Goal: Ask a question

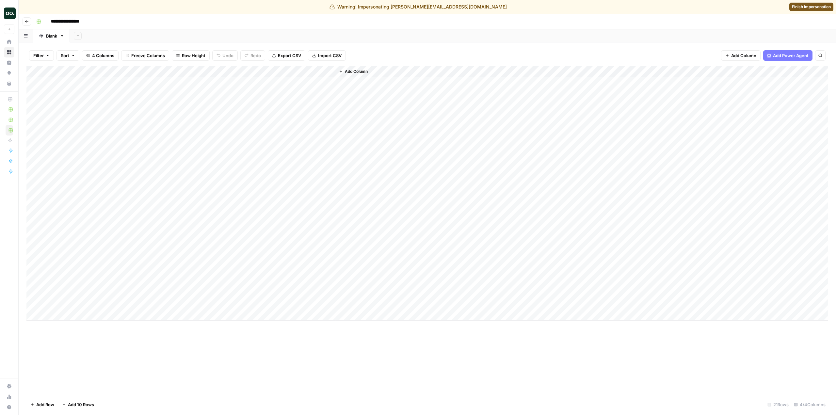
click at [31, 22] on button "Go back" at bounding box center [27, 21] width 8 height 8
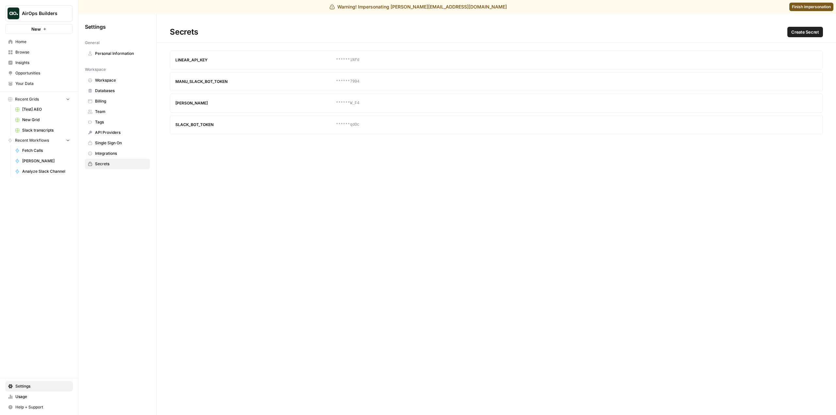
click at [45, 13] on span "AirOps Builders" at bounding box center [42, 13] width 40 height 7
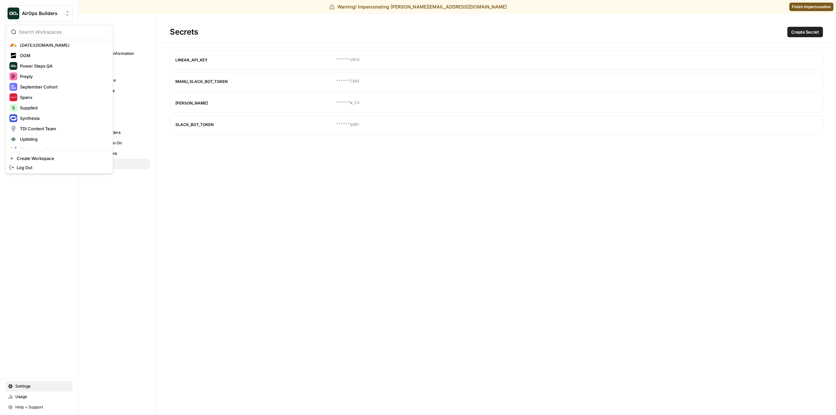
scroll to position [240, 0]
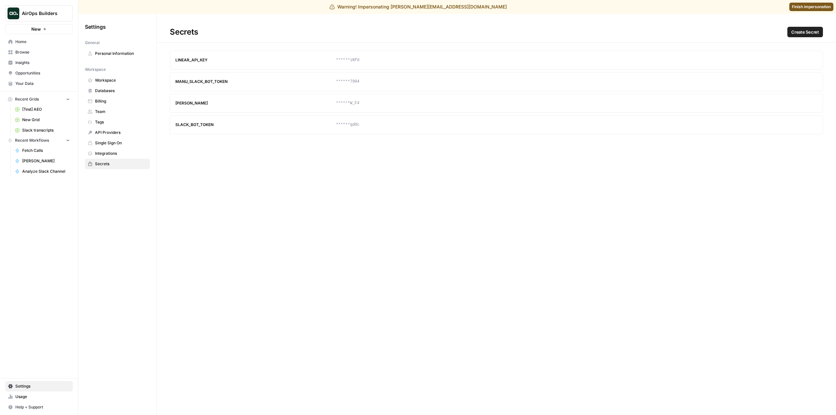
click at [58, 13] on span "AirOps Builders" at bounding box center [42, 13] width 40 height 7
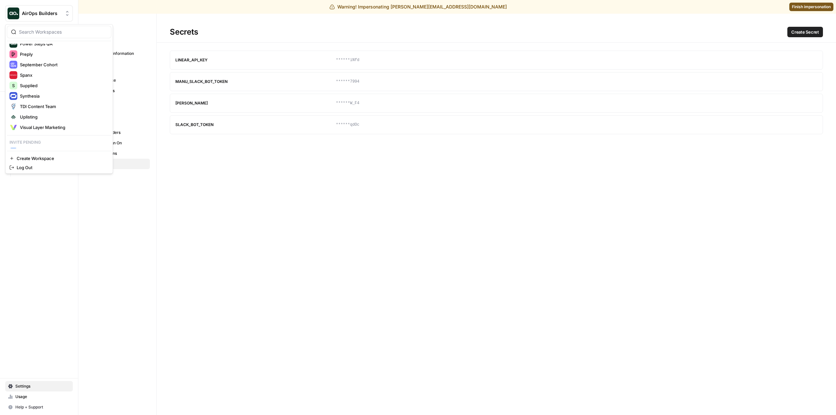
scroll to position [265, 0]
click at [66, 146] on span "Webflow" at bounding box center [63, 143] width 86 height 7
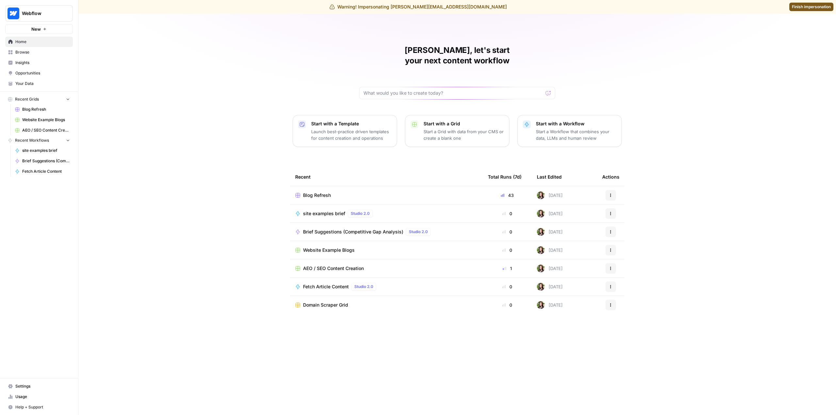
click at [318, 186] on td "Blog Refresh" at bounding box center [386, 195] width 193 height 18
click at [317, 192] on span "Blog Refresh" at bounding box center [317, 195] width 28 height 7
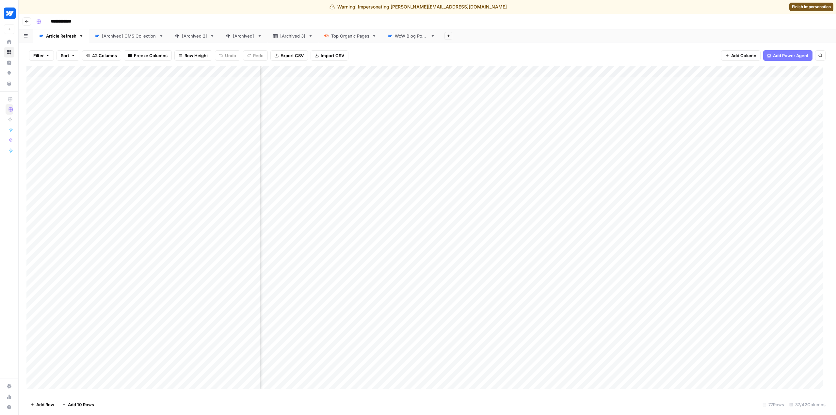
scroll to position [0, 1968]
click at [580, 71] on div "Add Column" at bounding box center [427, 230] width 802 height 328
click at [566, 111] on span "Edit" at bounding box center [560, 111] width 57 height 7
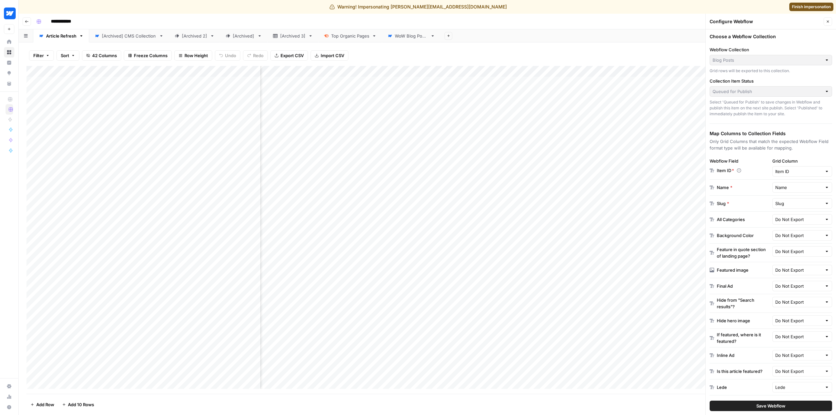
click at [580, 72] on div "Add Column" at bounding box center [427, 230] width 802 height 328
click at [435, 38] on icon at bounding box center [433, 36] width 5 height 5
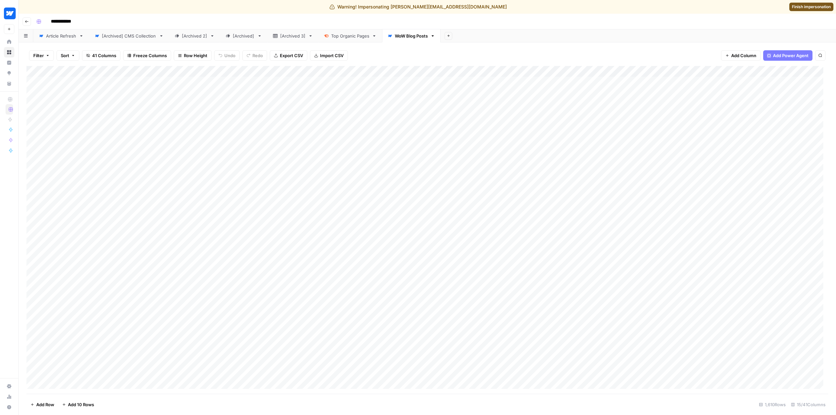
click at [71, 39] on div "Article Refresh" at bounding box center [61, 36] width 30 height 7
click at [537, 71] on div "Add Column" at bounding box center [427, 230] width 802 height 328
click at [562, 111] on span "Edit" at bounding box center [560, 111] width 57 height 7
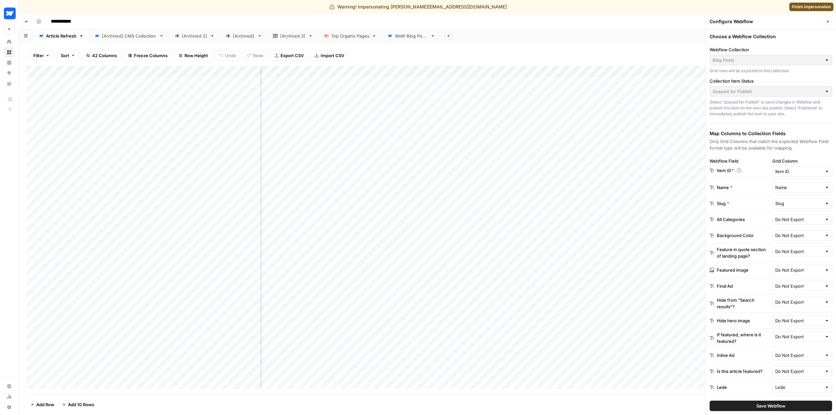
click at [578, 71] on div "Add Column" at bounding box center [427, 230] width 802 height 328
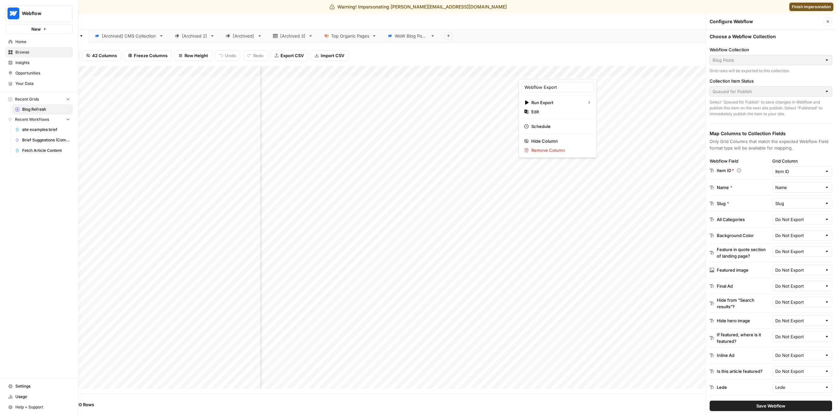
click at [34, 16] on span "Webflow" at bounding box center [42, 13] width 40 height 7
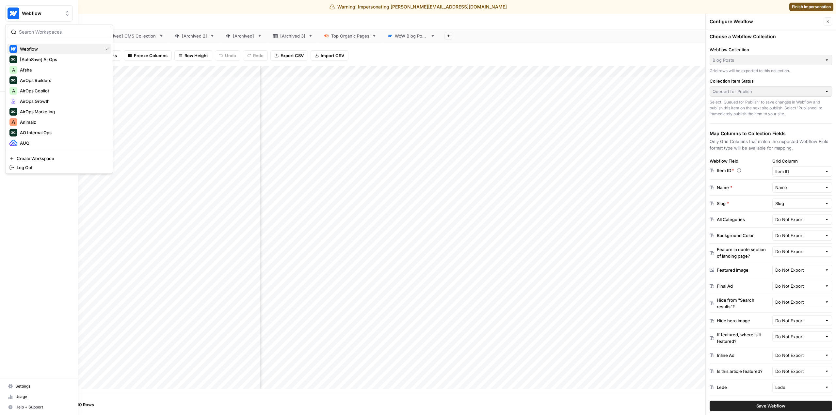
click at [47, 47] on span "Webflow" at bounding box center [60, 49] width 80 height 7
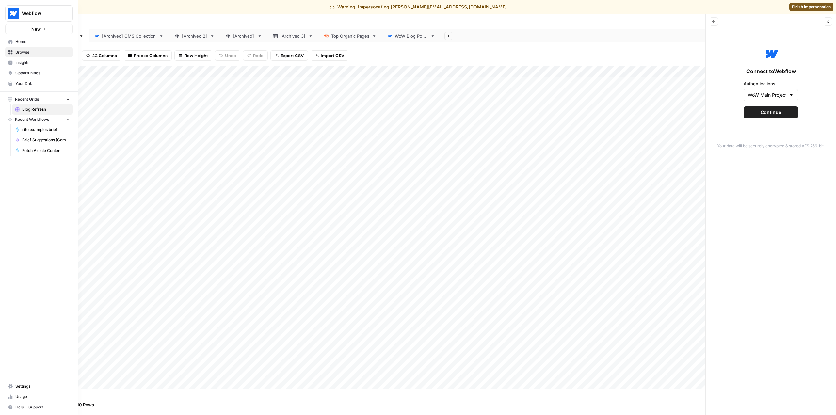
click at [12, 16] on img "Workspace: Webflow" at bounding box center [14, 14] width 12 height 12
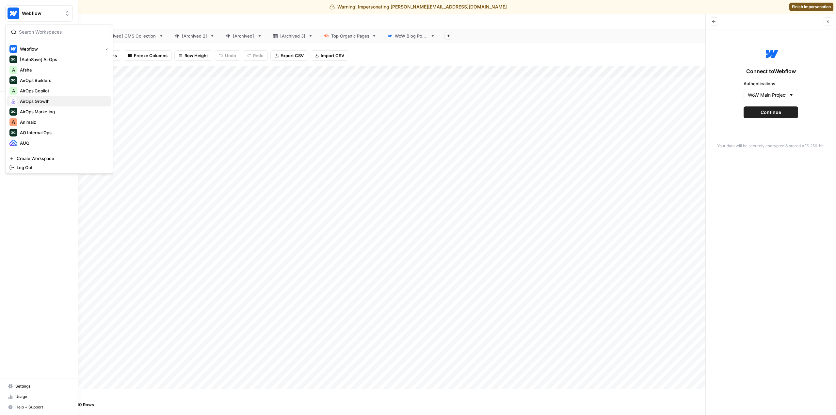
click at [69, 103] on span "AirOps Growth" at bounding box center [63, 101] width 86 height 7
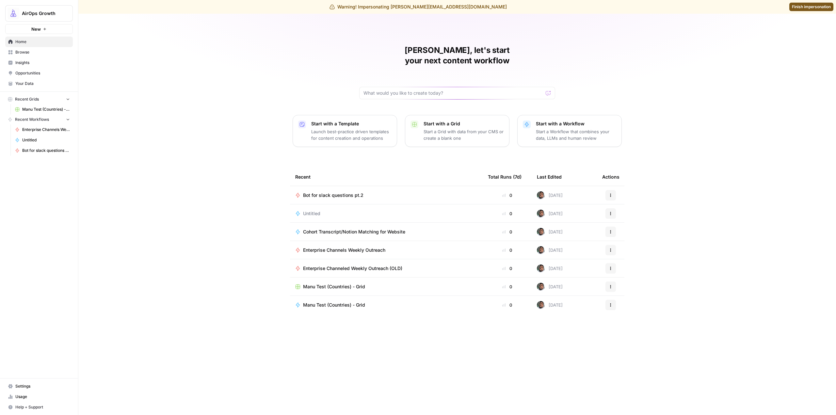
click at [559, 128] on p "Start a Workflow that combines your data, LLMs and human review" at bounding box center [576, 134] width 80 height 13
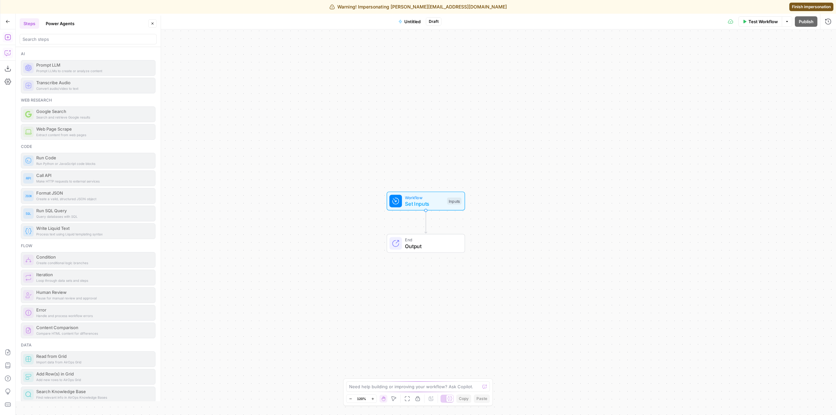
click at [10, 48] on button "Copilot" at bounding box center [8, 53] width 10 height 10
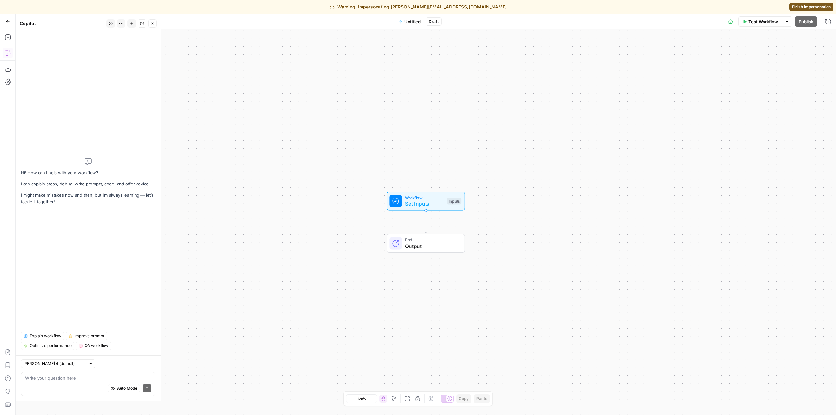
click at [417, 396] on button "Lock/Unlock" at bounding box center [418, 399] width 8 height 8
click at [78, 384] on div "Auto Mode Send" at bounding box center [88, 389] width 126 height 14
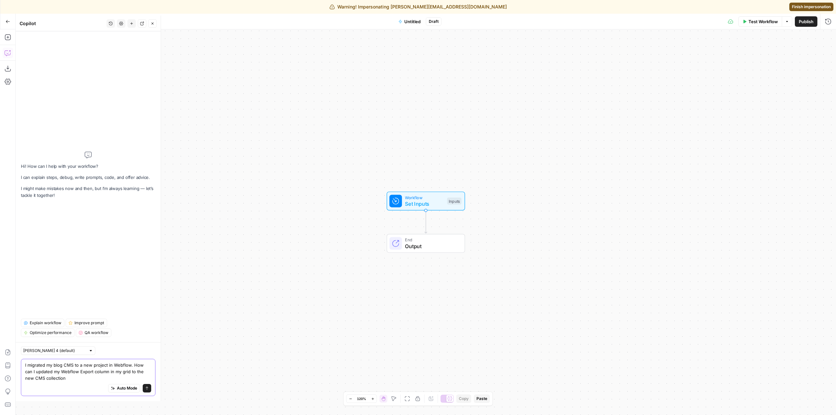
type textarea "I migrated my blog CMS to a new project in Webflow. How can I updated my Webflo…"
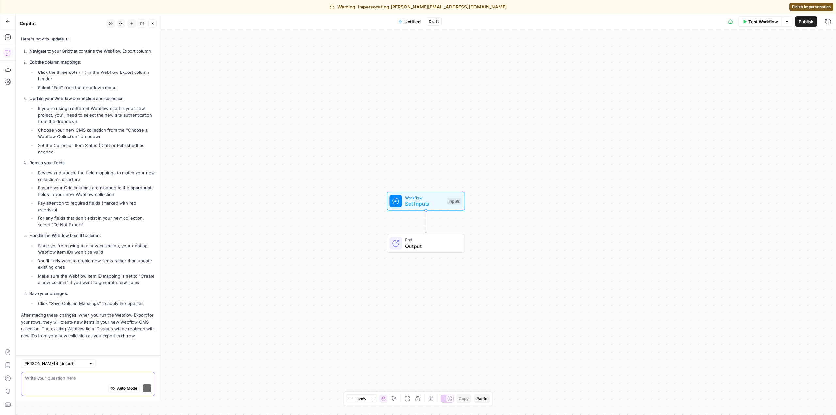
scroll to position [113, 0]
type textarea "what"
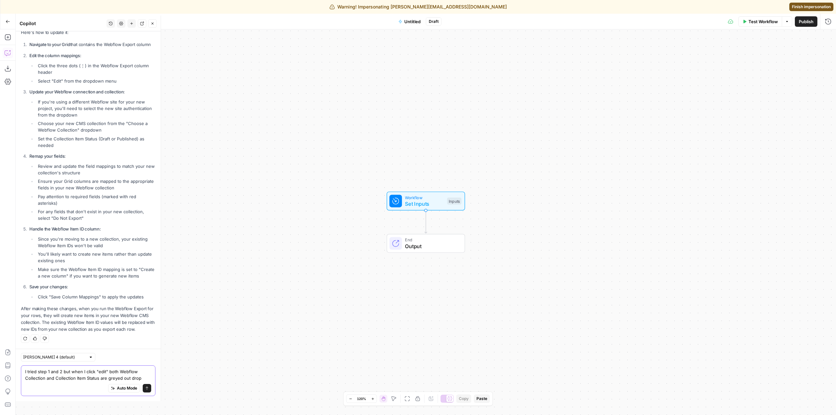
scroll to position [126, 0]
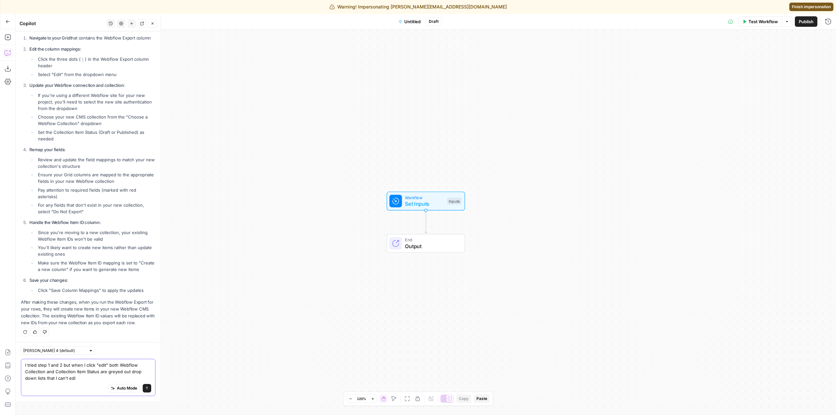
type textarea "I tried step 1 and 2 but when I click "edit" both Webflow Collection and Collec…"
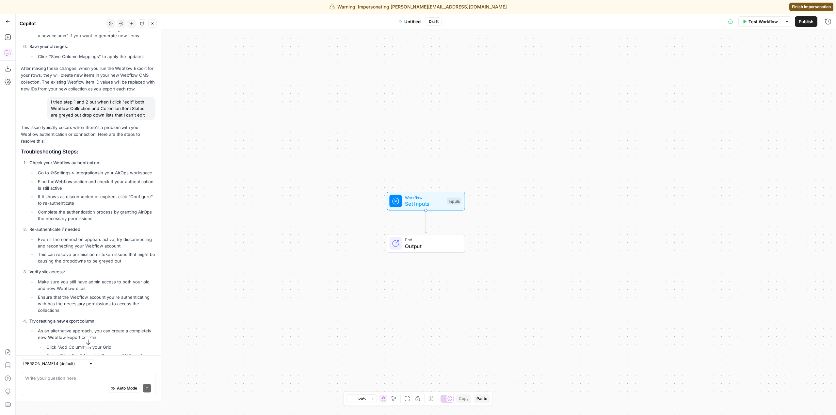
scroll to position [362, 0]
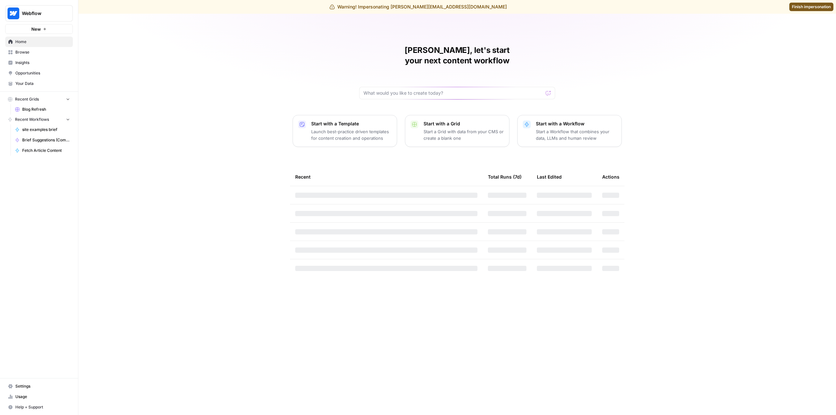
click at [35, 386] on span "Settings" at bounding box center [42, 387] width 55 height 6
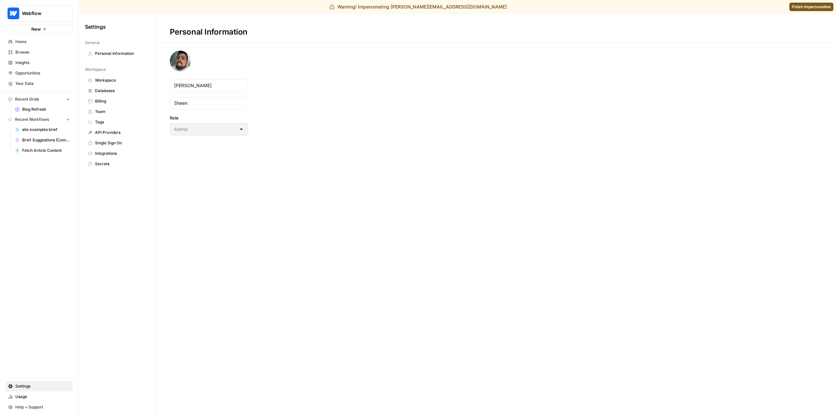
click at [112, 164] on span "Secrets" at bounding box center [121, 164] width 52 height 6
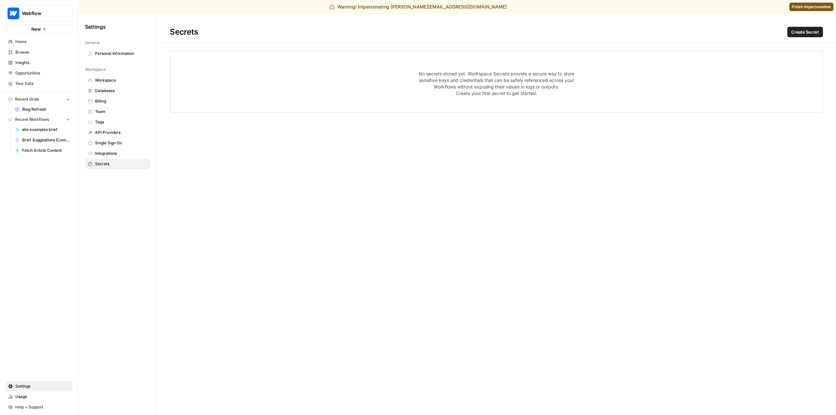
click at [122, 150] on link "Integrations" at bounding box center [117, 153] width 65 height 10
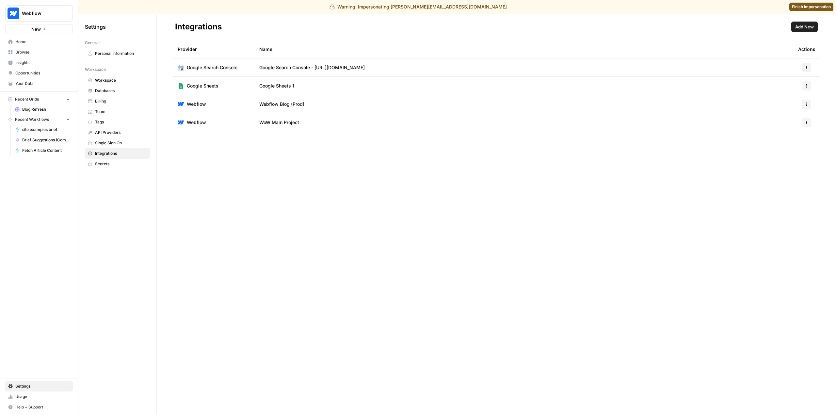
click at [808, 102] on button "button" at bounding box center [807, 104] width 9 height 9
click at [789, 121] on span "Edit" at bounding box center [793, 119] width 21 height 7
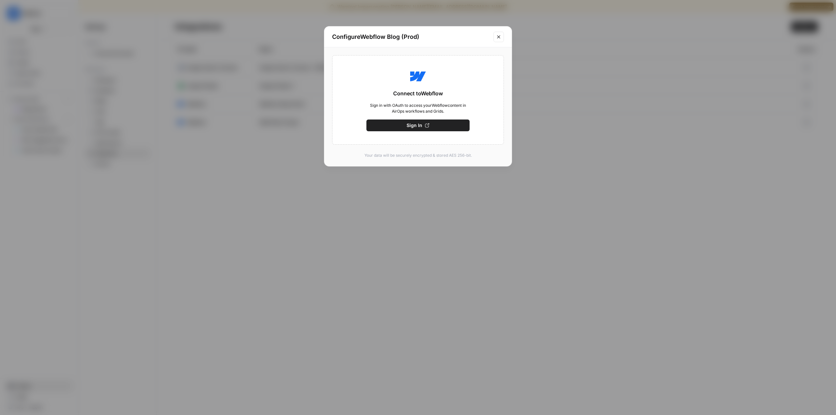
click at [499, 40] on button "Close modal" at bounding box center [499, 37] width 10 height 10
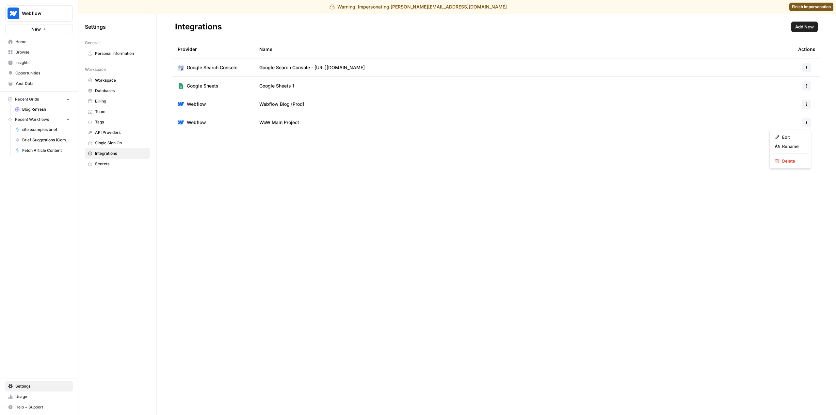
click at [806, 124] on icon "button" at bounding box center [807, 123] width 4 height 4
click at [780, 139] on div "Edit" at bounding box center [790, 137] width 31 height 7
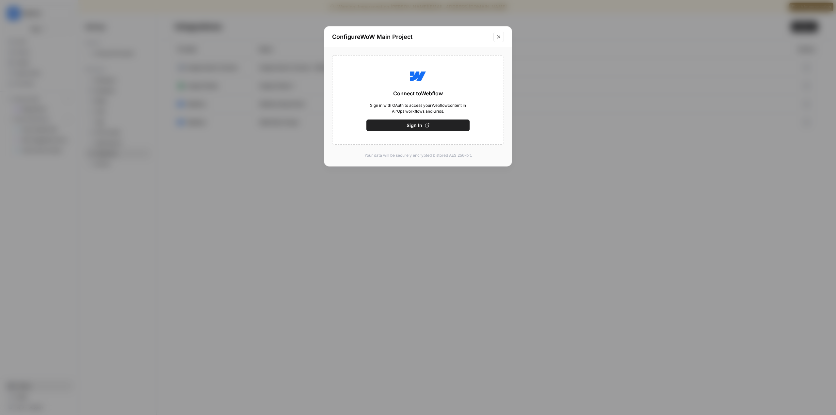
click at [496, 40] on button "Close modal" at bounding box center [499, 37] width 10 height 10
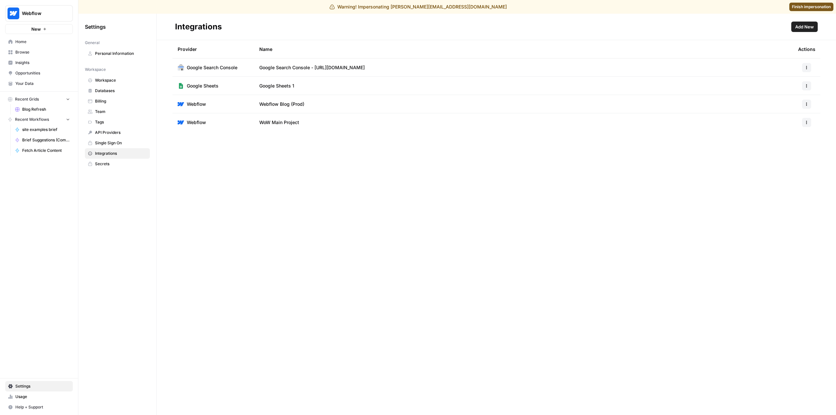
click at [27, 42] on span "Home" at bounding box center [42, 42] width 55 height 6
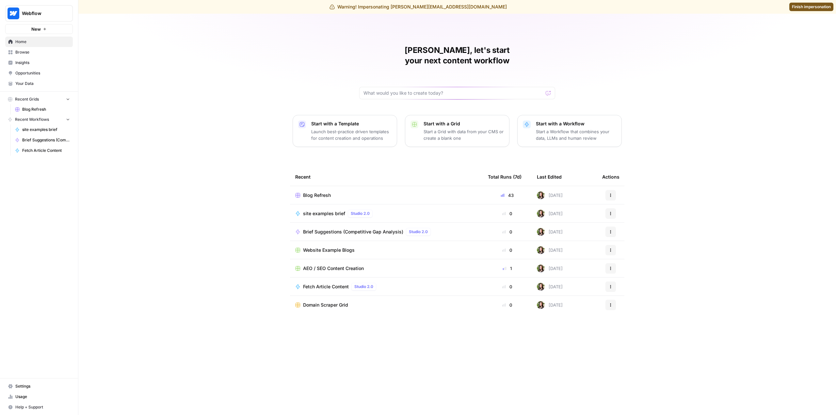
click at [318, 192] on span "Blog Refresh" at bounding box center [317, 195] width 28 height 7
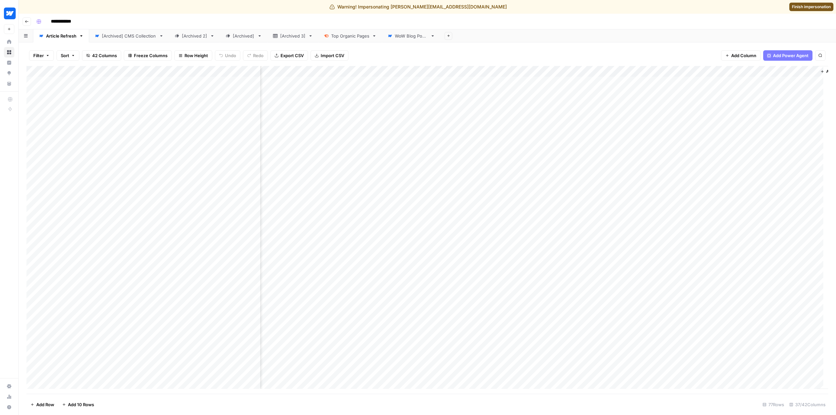
scroll to position [0, 1968]
click at [579, 74] on div "Add Column" at bounding box center [427, 230] width 802 height 328
click at [544, 114] on span "Edit" at bounding box center [560, 111] width 57 height 7
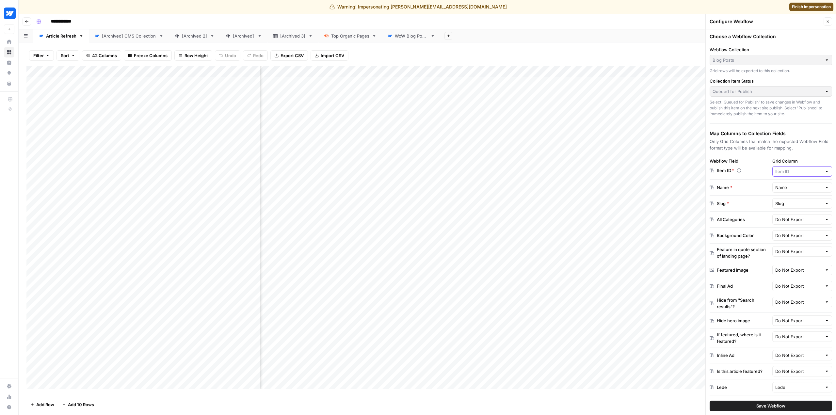
click at [811, 171] on input "Grid Column" at bounding box center [799, 171] width 47 height 7
type input "Item ID"
click at [818, 152] on div "Choose a Webflow Collection Webflow Collection Blog Posts Grid rows will be exp…" at bounding box center [771, 222] width 130 height 386
click at [551, 52] on div "Filter Sort 42 Columns Freeze Columns Row Height Undo Redo Export CSV Import CS…" at bounding box center [427, 55] width 802 height 21
